Goal: Task Accomplishment & Management: Use online tool/utility

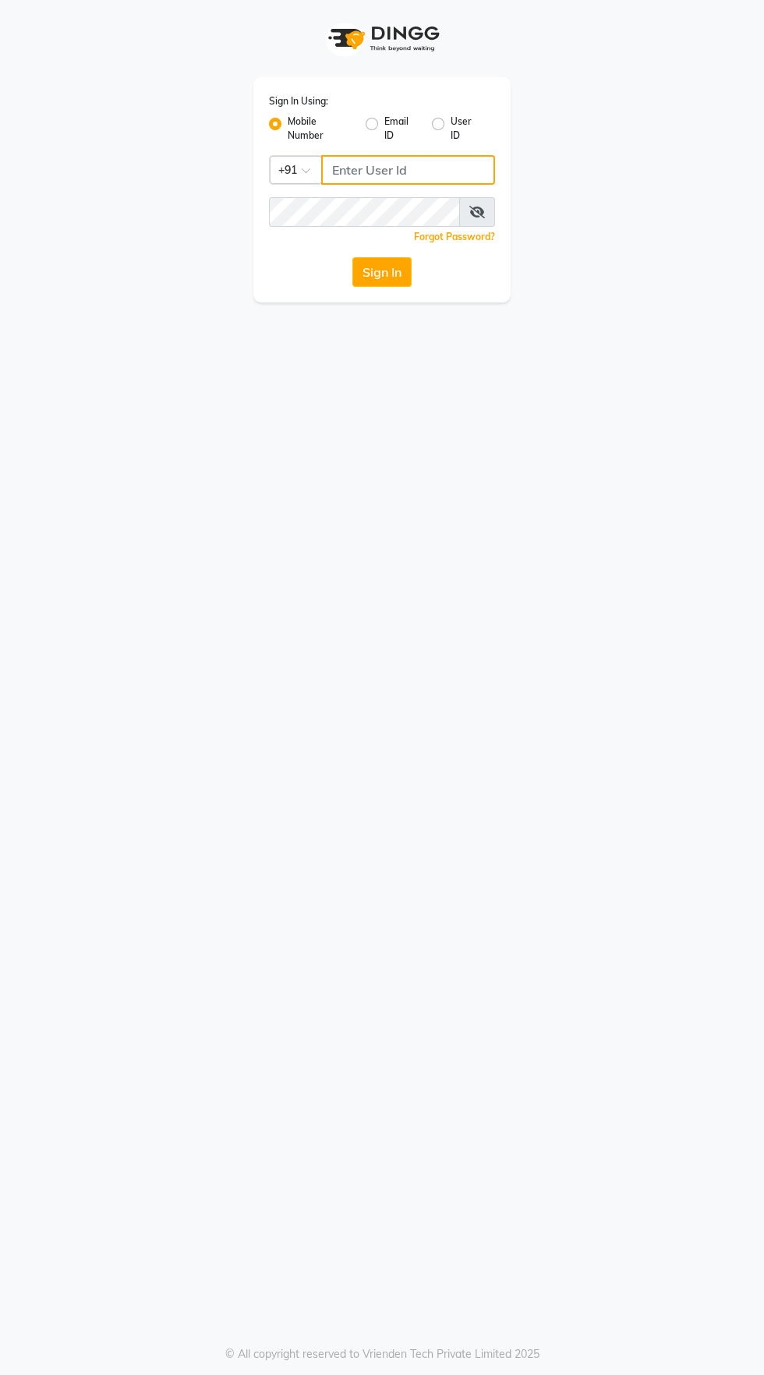
click at [366, 174] on input "Username" at bounding box center [408, 170] width 174 height 30
type input "9059811762"
click at [352, 257] on button "Sign In" at bounding box center [381, 272] width 59 height 30
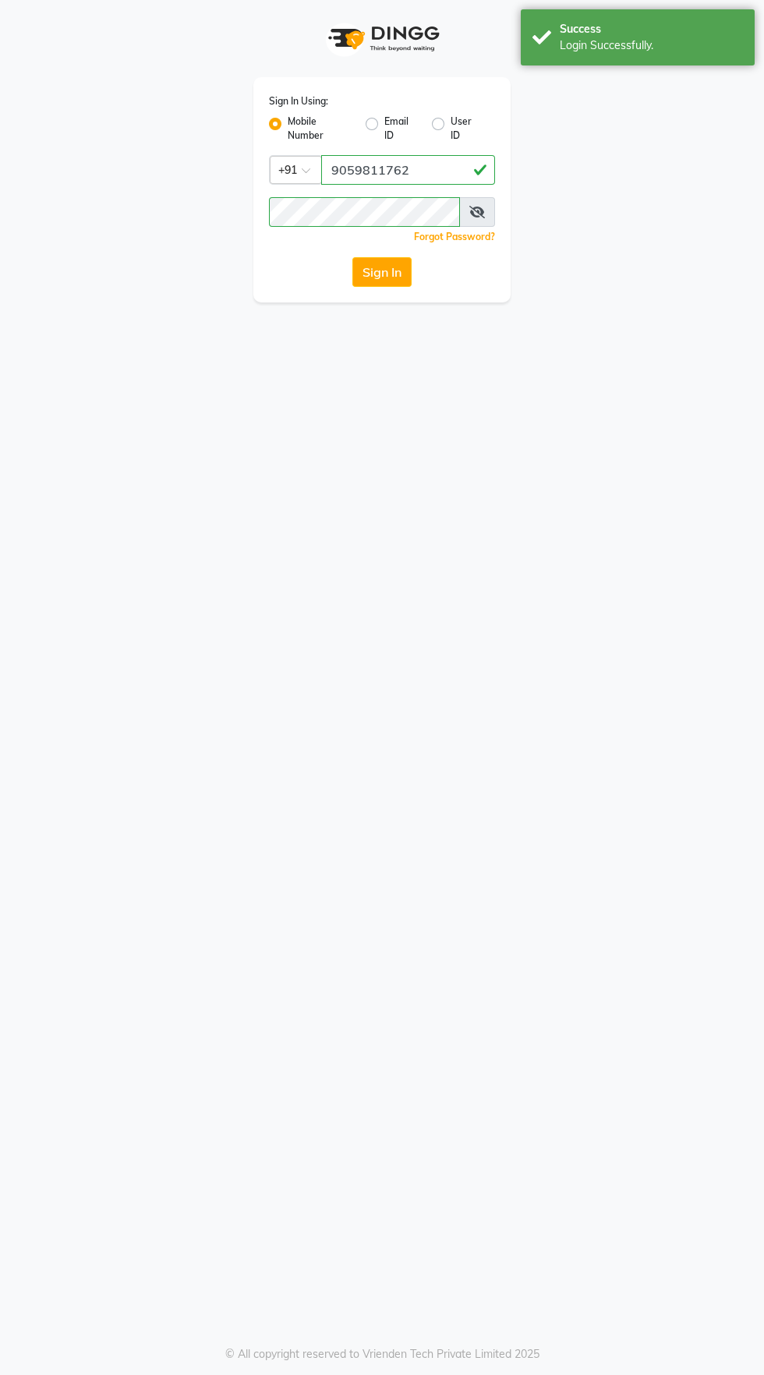
click at [391, 278] on button "Sign In" at bounding box center [381, 272] width 59 height 30
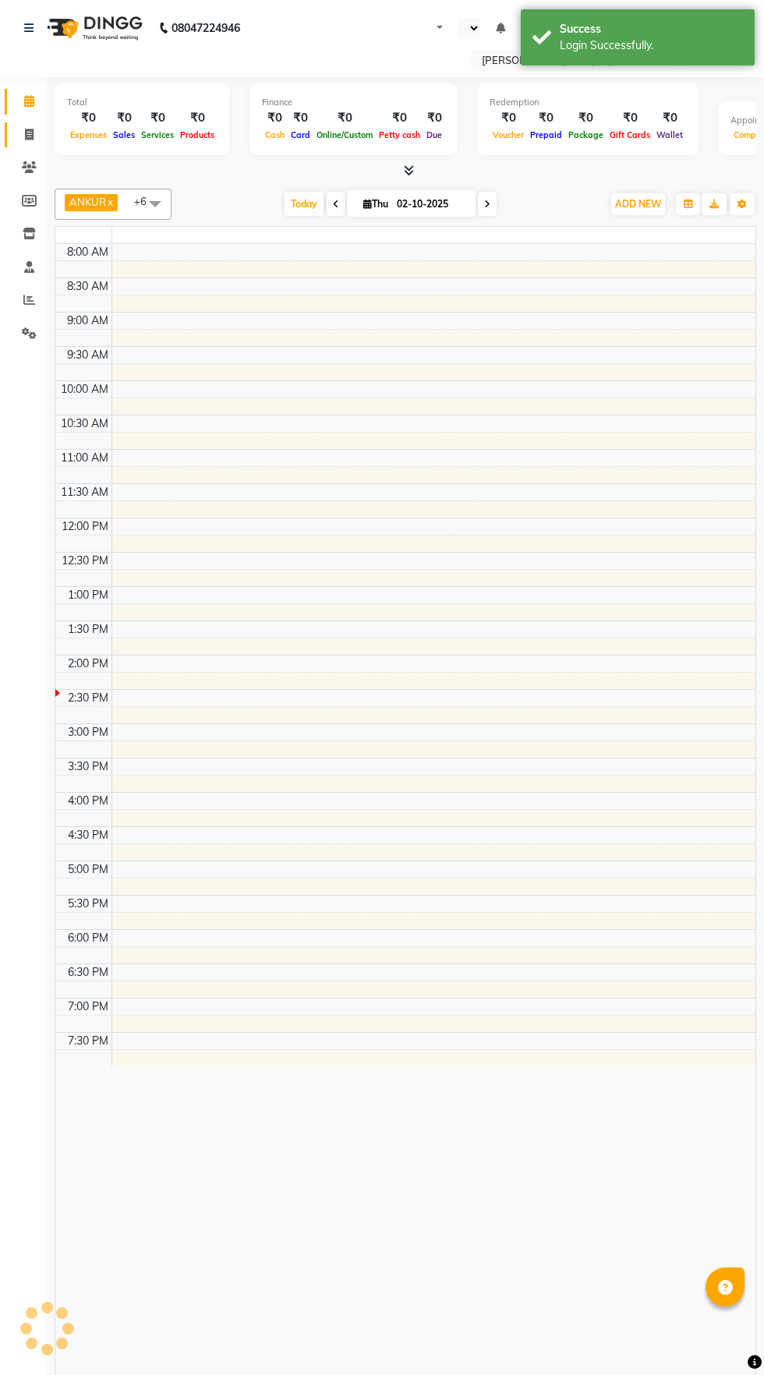
click at [29, 134] on icon at bounding box center [29, 135] width 9 height 12
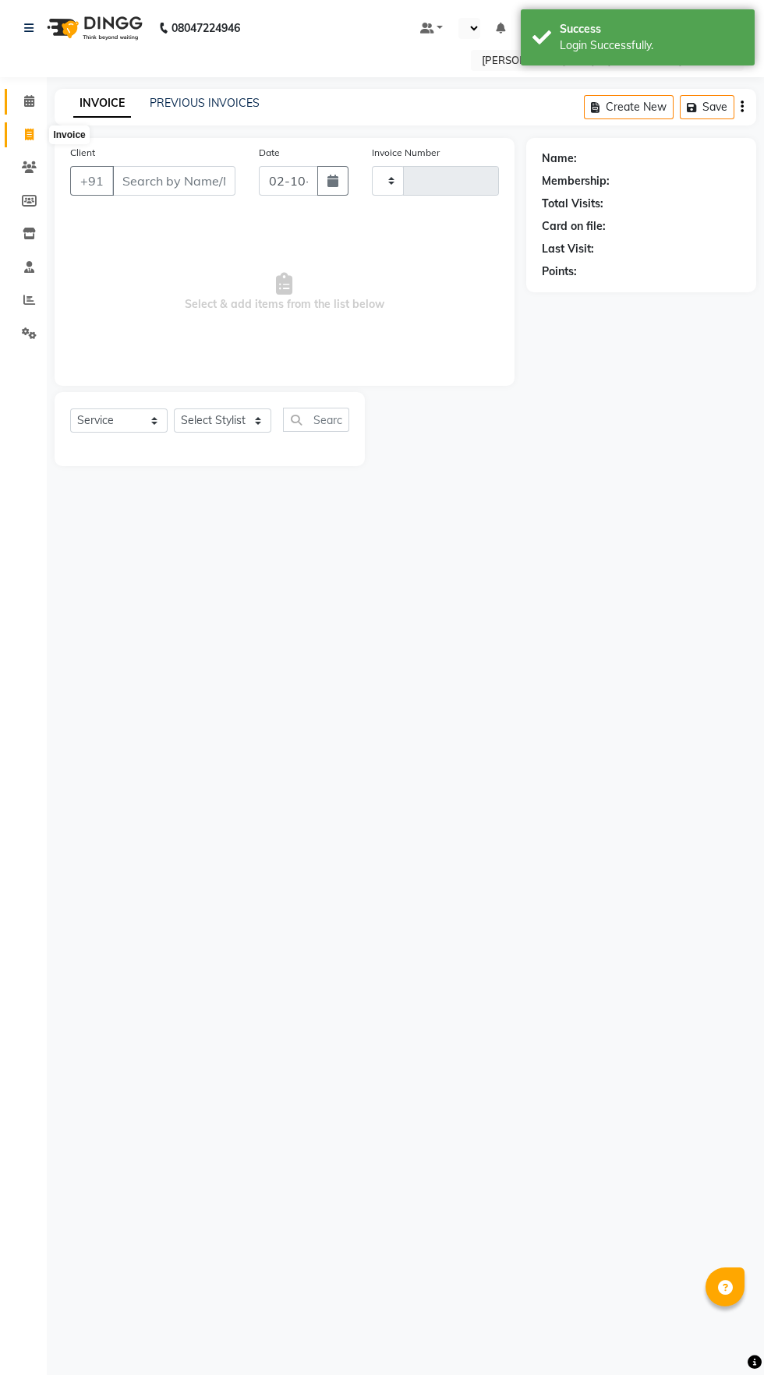
click at [10, 111] on link "Calendar" at bounding box center [23, 102] width 37 height 26
select select "en"
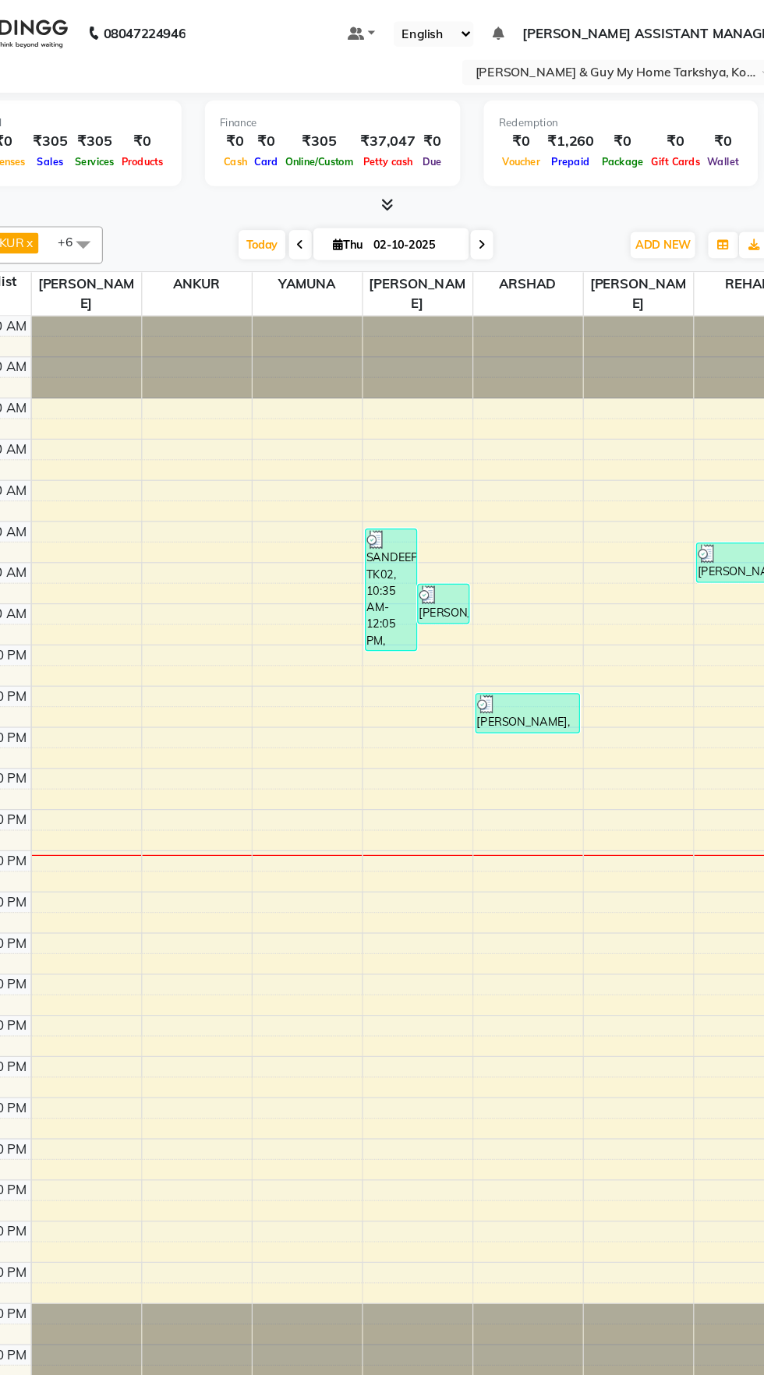
click at [408, 170] on icon at bounding box center [409, 170] width 10 height 12
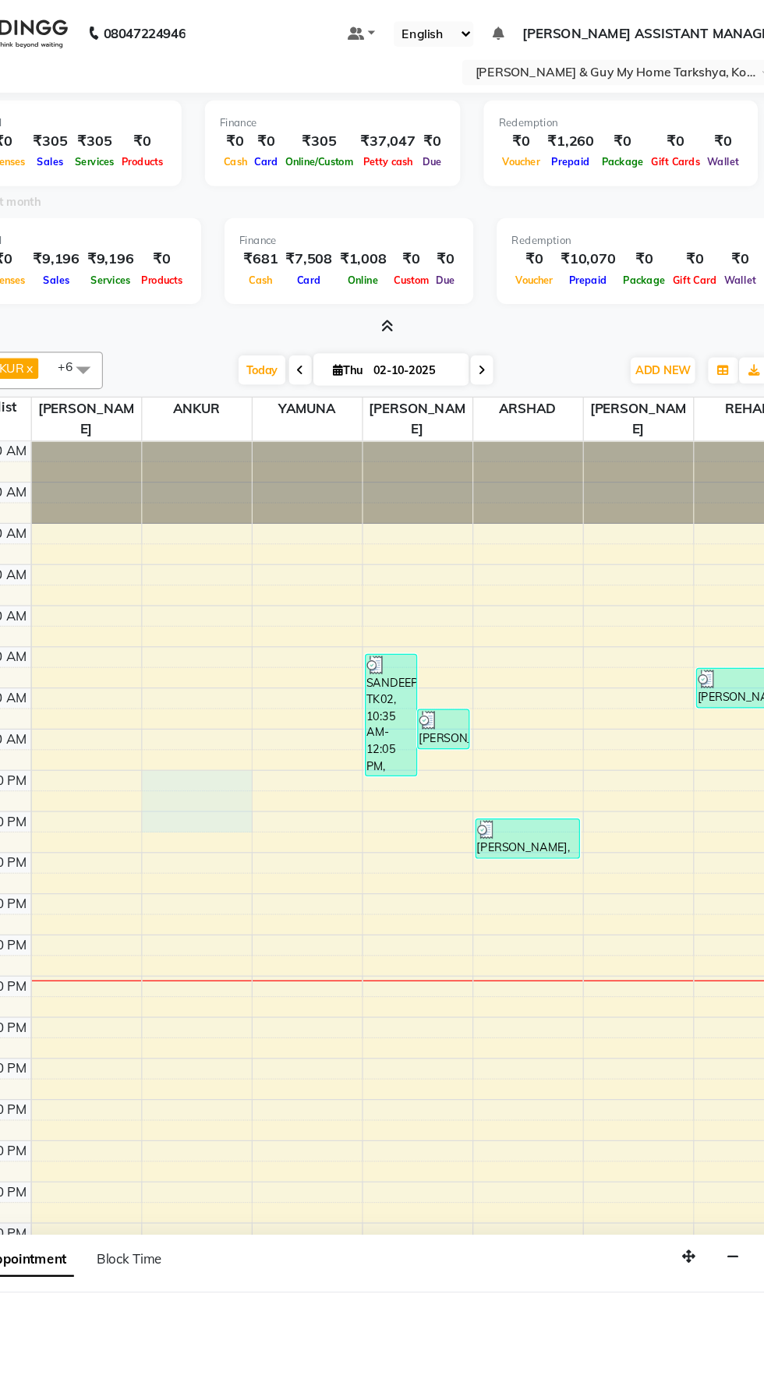
scroll to position [4, 0]
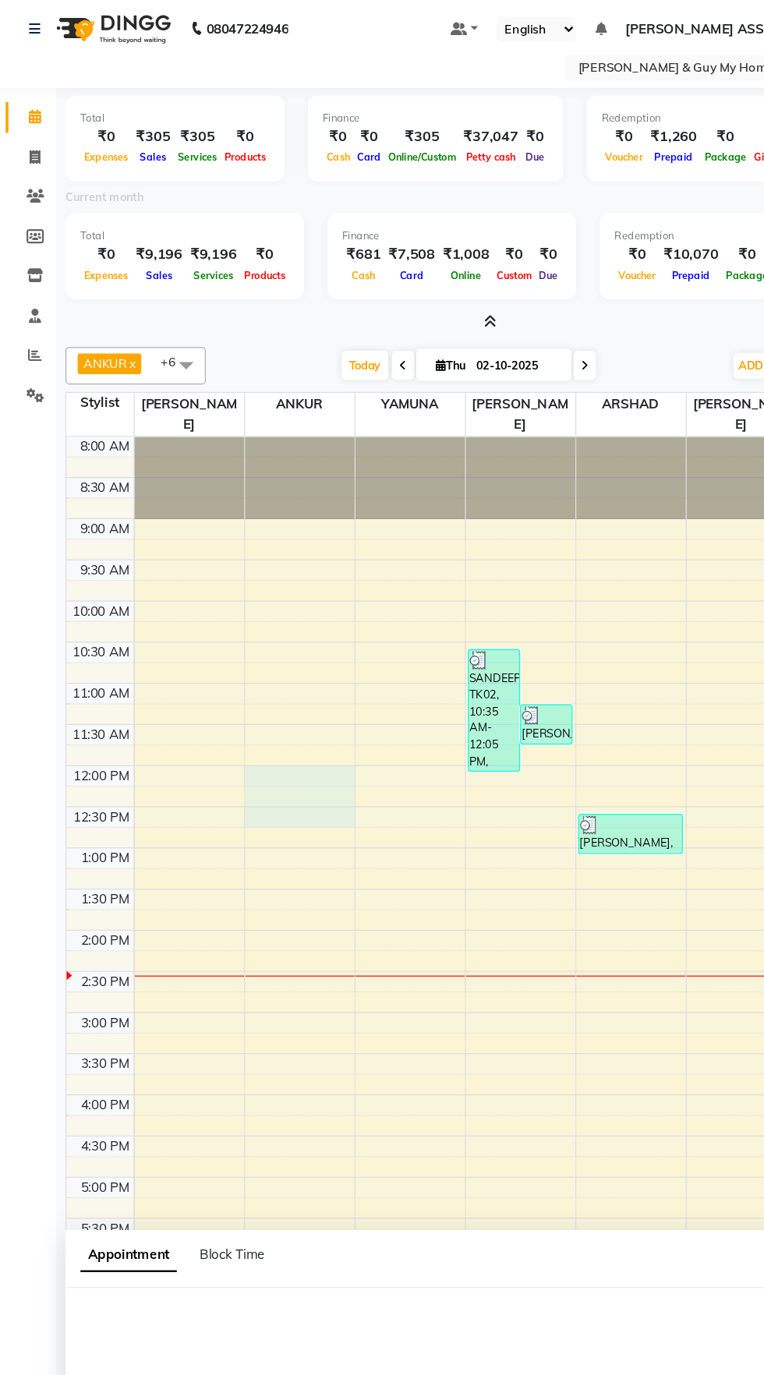
select select "71412"
select select "tentative"
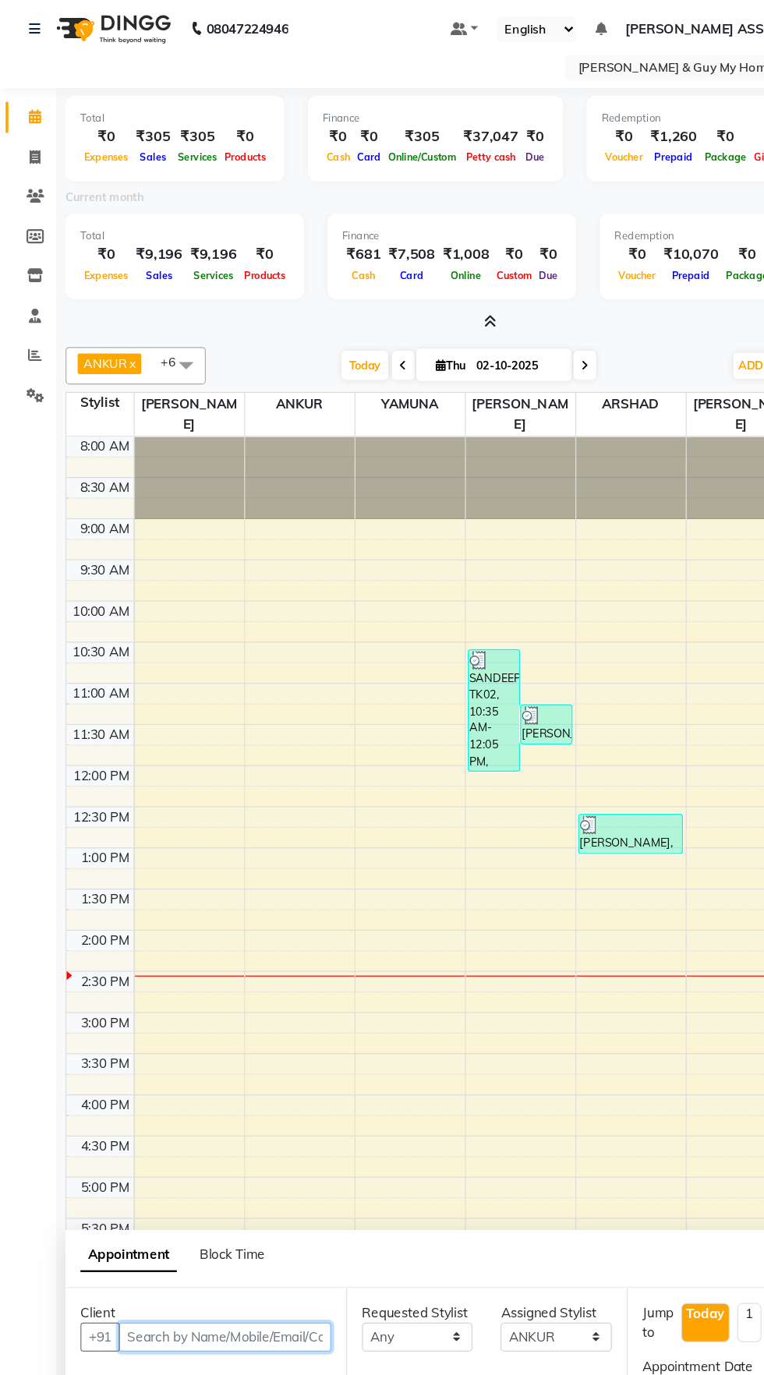
select select "720"
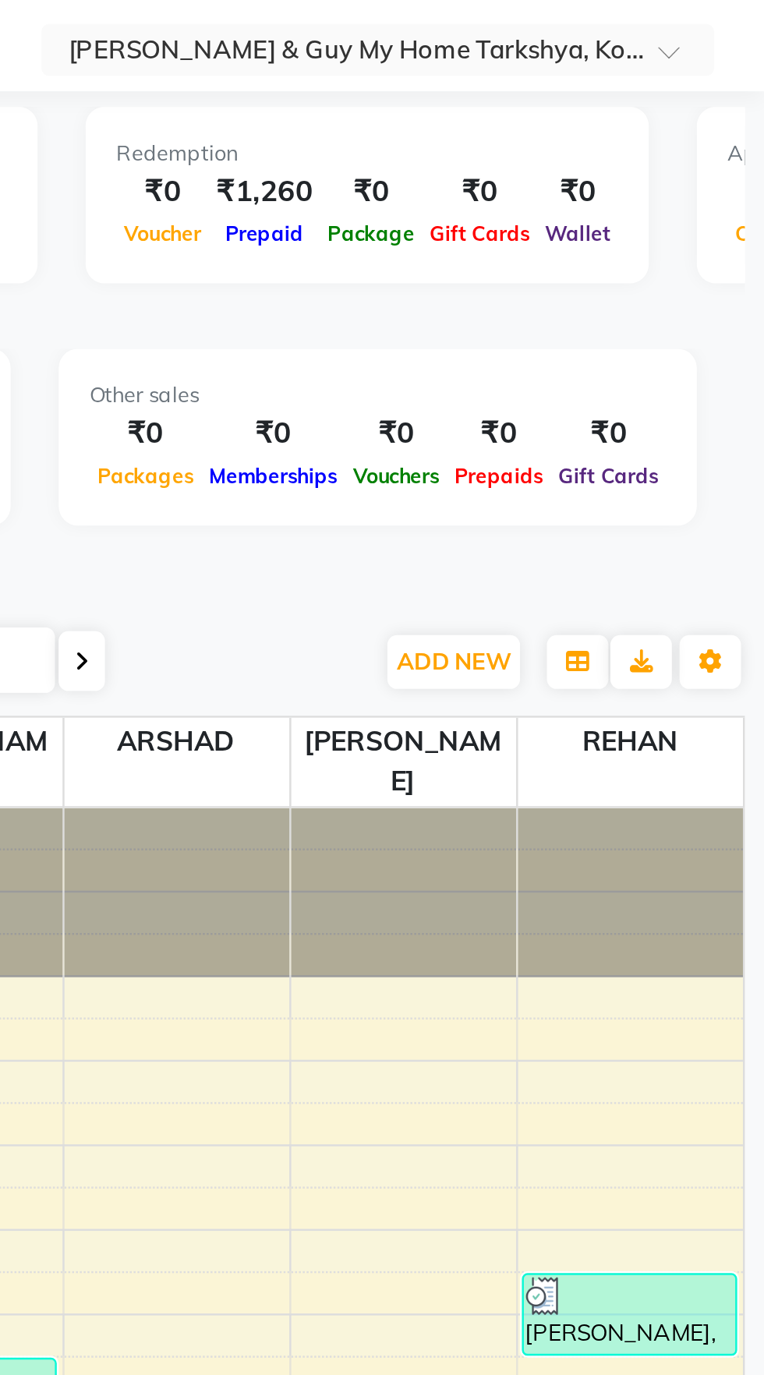
scroll to position [0, 342]
select select "service"
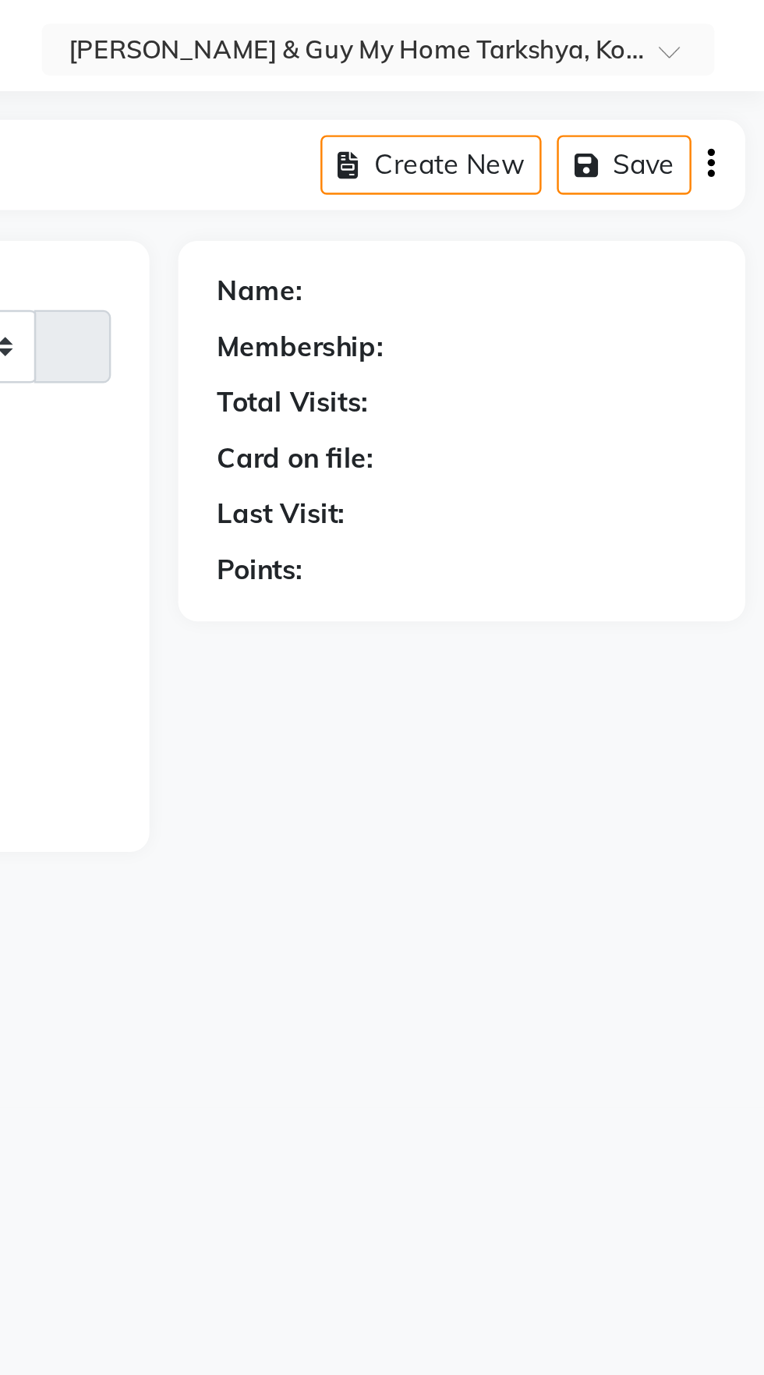
select select "7902"
type input "2871"
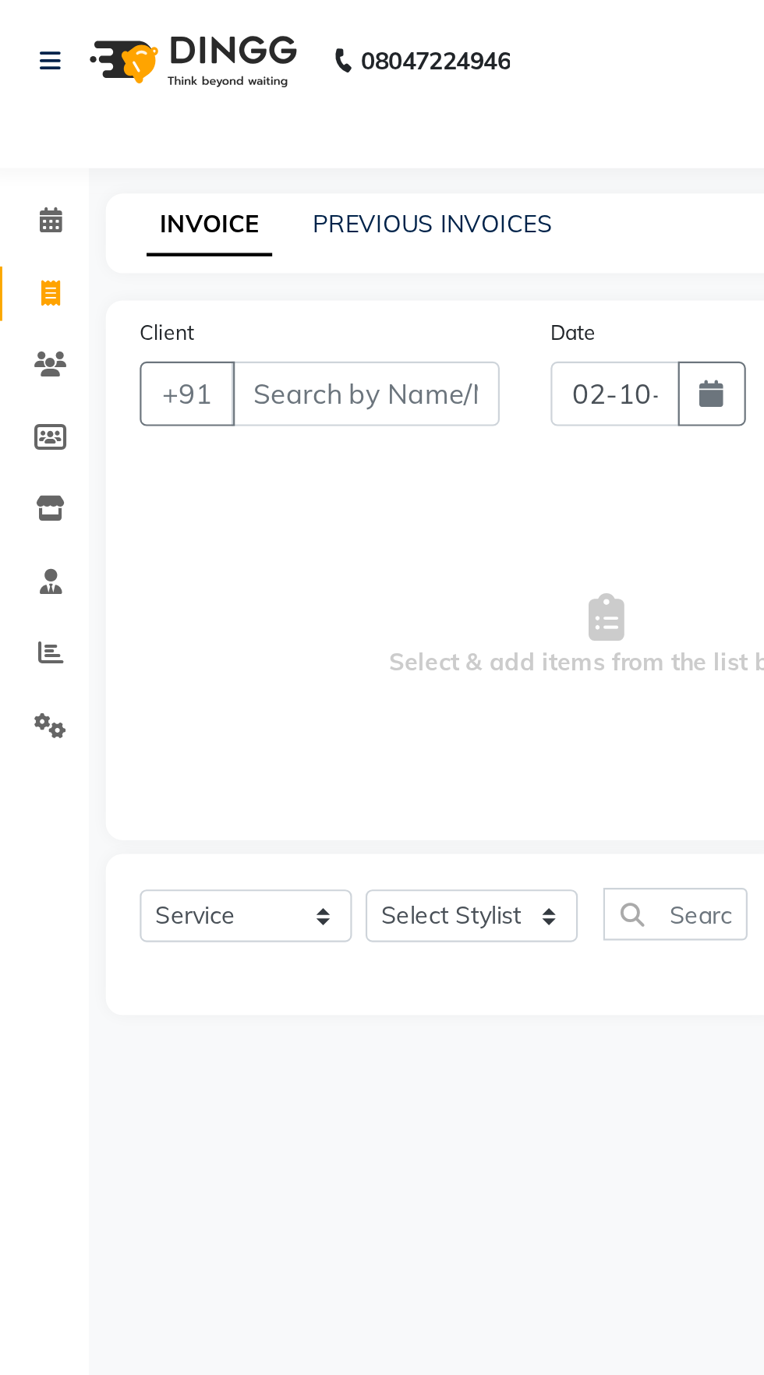
select select "P"
